Goal: Navigation & Orientation: Understand site structure

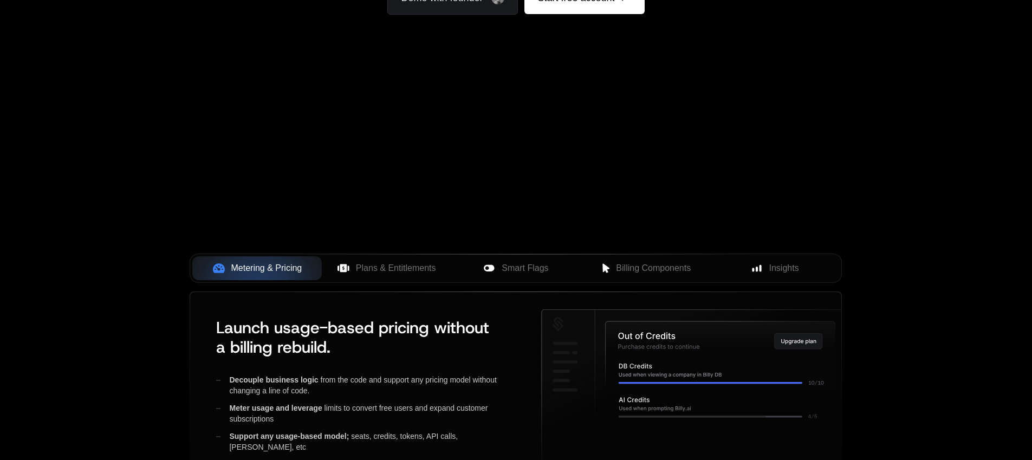
scroll to position [243, 0]
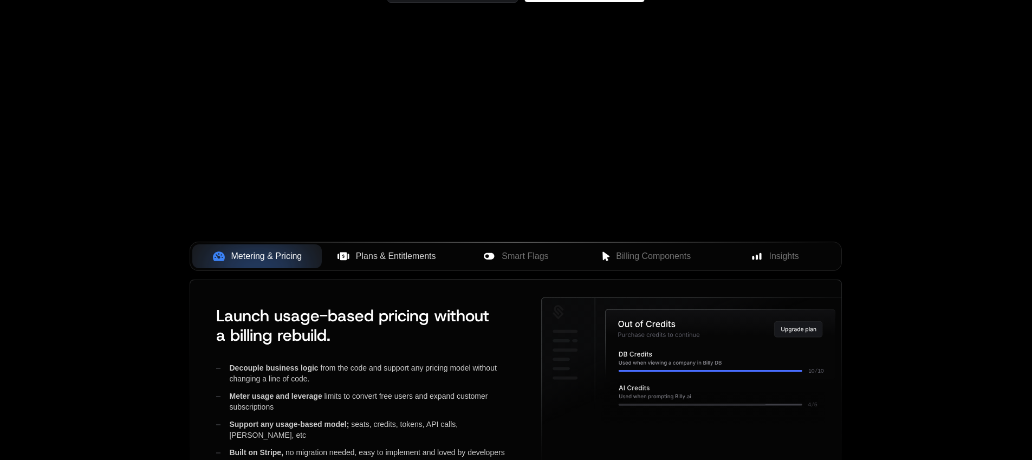
click at [361, 251] on span "Plans & Entitlements" at bounding box center [396, 256] width 80 height 13
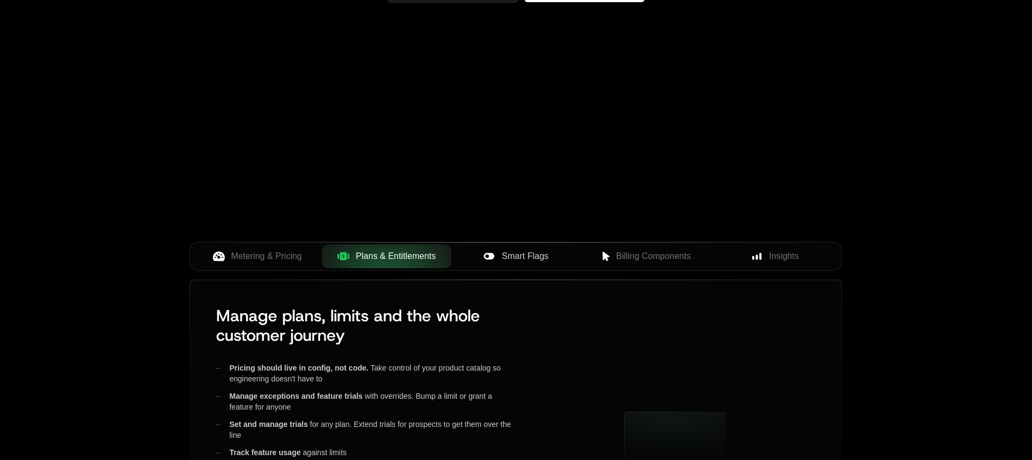
click at [518, 253] on span "Smart Flags" at bounding box center [525, 256] width 47 height 13
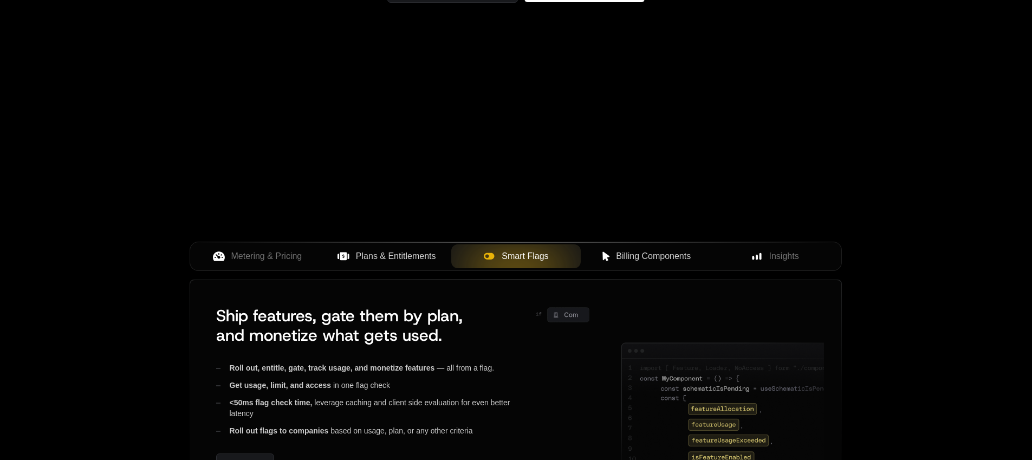
click at [637, 250] on span "Billing Components" at bounding box center [653, 256] width 75 height 13
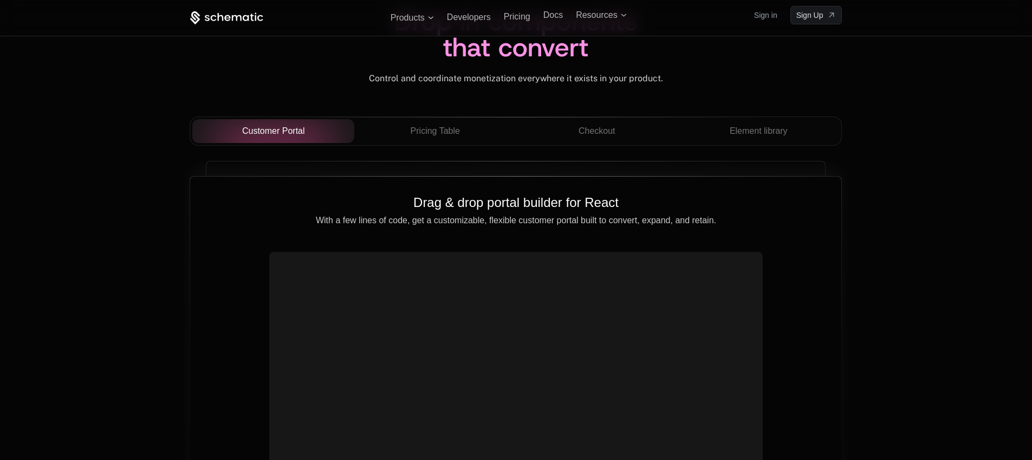
scroll to position [3722, 0]
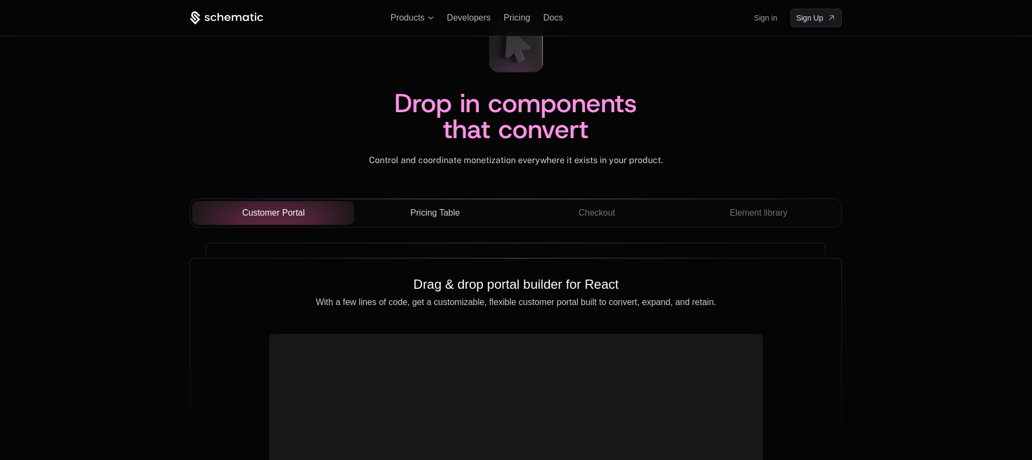
click at [434, 219] on span "Pricing Table" at bounding box center [435, 212] width 49 height 13
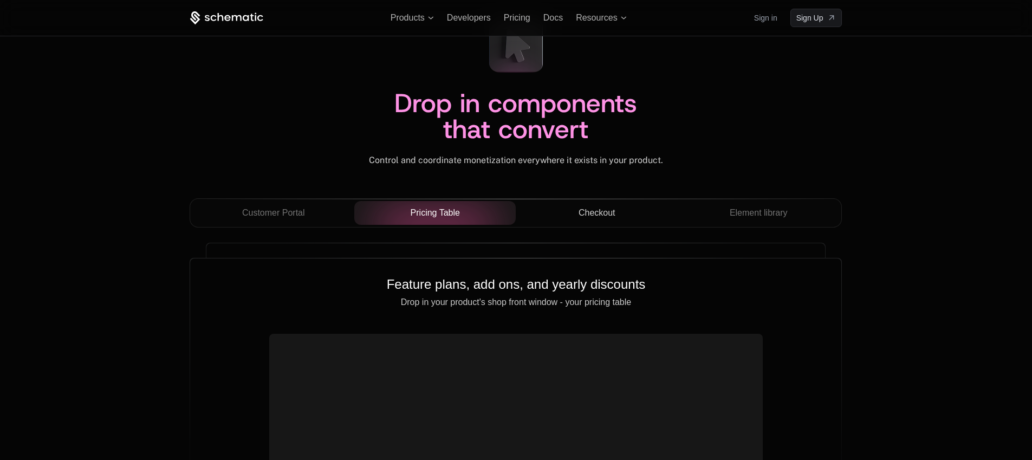
click at [623, 205] on button "Checkout" at bounding box center [597, 213] width 162 height 24
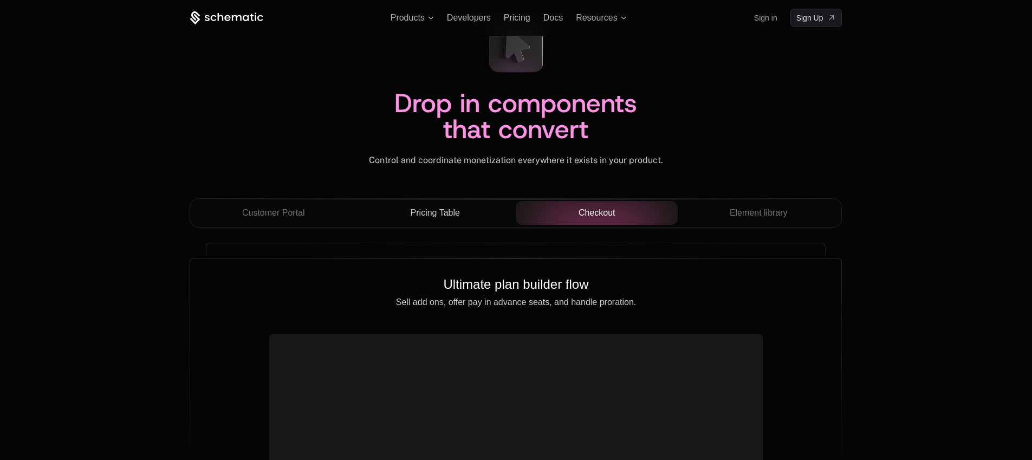
click at [747, 200] on div "Customer Portal Pricing Table Checkout Element library" at bounding box center [516, 212] width 652 height 29
click at [729, 221] on button "Element library" at bounding box center [759, 213] width 162 height 24
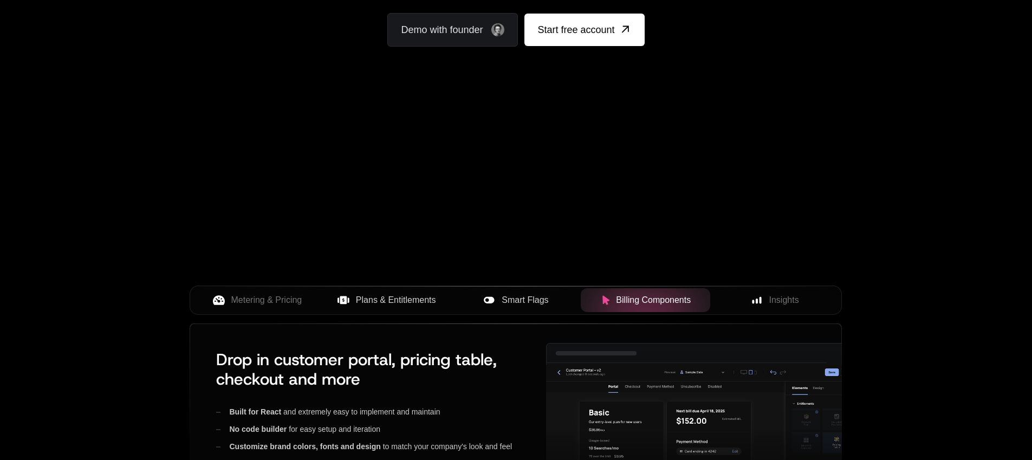
scroll to position [0, 0]
